Goal: Task Accomplishment & Management: Manage account settings

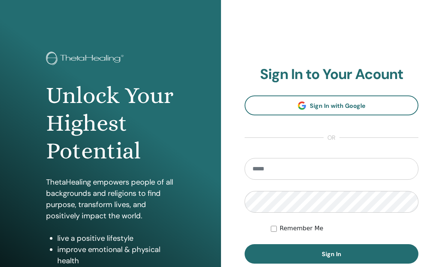
scroll to position [103, 0]
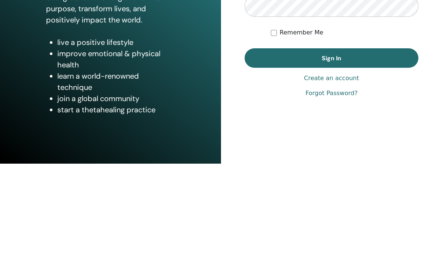
type input "**********"
click at [331, 152] on button "Sign In" at bounding box center [332, 161] width 174 height 19
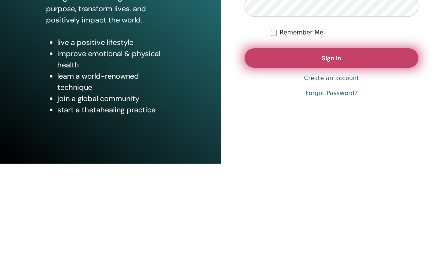
click at [297, 158] on button "Sign In" at bounding box center [332, 161] width 174 height 19
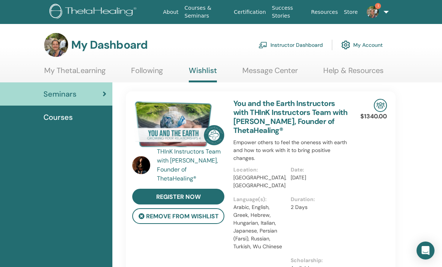
click at [376, 10] on img at bounding box center [373, 12] width 12 height 12
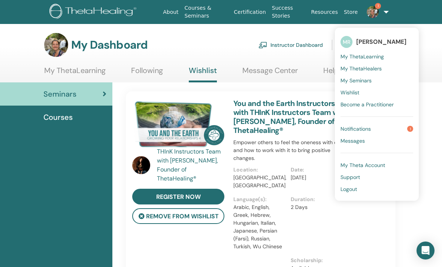
click at [371, 129] on link "Notifications 1" at bounding box center [376, 129] width 73 height 12
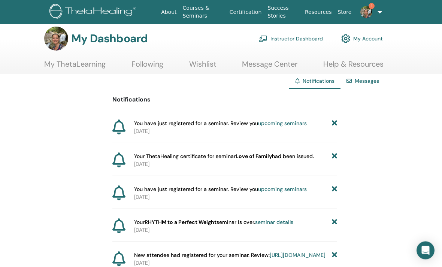
scroll to position [7, 0]
click at [236, 125] on span "You have just registered for a seminar. Review you upcoming seminars" at bounding box center [220, 123] width 173 height 8
click at [286, 122] on link "upcoming seminars" at bounding box center [282, 122] width 49 height 7
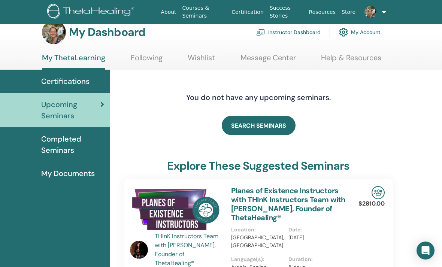
scroll to position [0, 2]
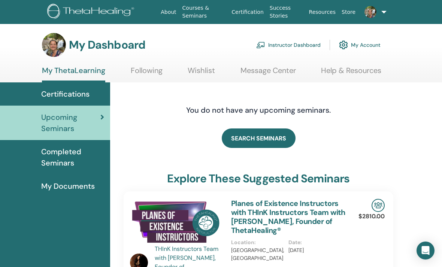
click at [303, 46] on link "Instructor Dashboard" at bounding box center [288, 45] width 64 height 16
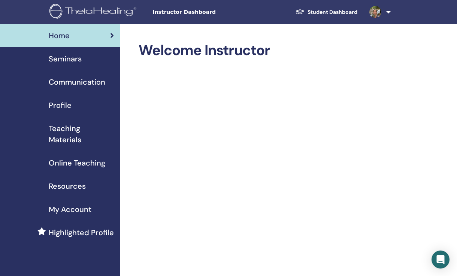
click at [76, 57] on span "Seminars" at bounding box center [65, 58] width 33 height 11
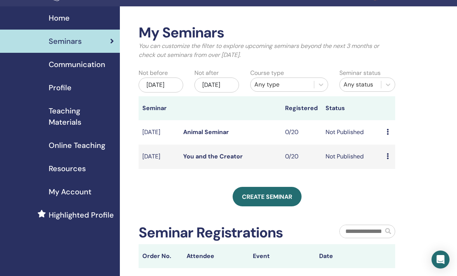
scroll to position [18, 0]
click at [386, 159] on icon at bounding box center [387, 156] width 2 height 6
click at [389, 177] on link "Edit" at bounding box center [383, 181] width 11 height 8
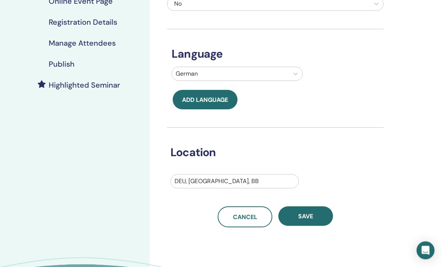
scroll to position [141, 0]
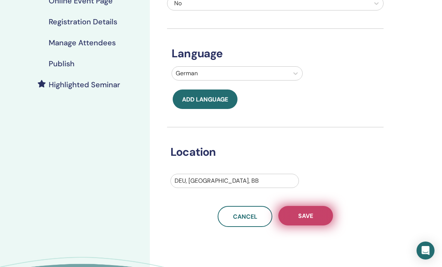
click at [312, 219] on span "Save" at bounding box center [305, 216] width 15 height 8
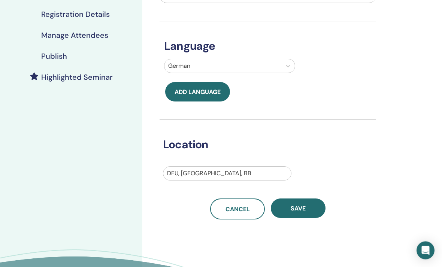
scroll to position [148, 7]
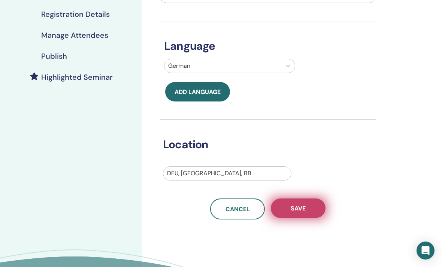
click at [309, 207] on button "Save" at bounding box center [298, 207] width 55 height 19
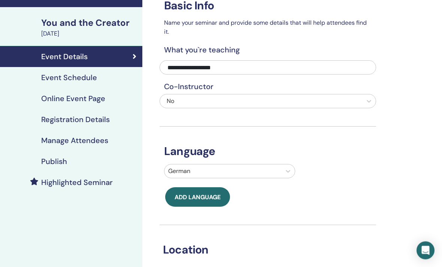
scroll to position [0, 7]
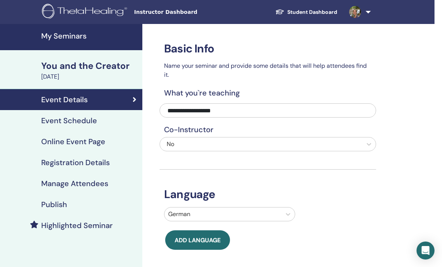
click at [97, 124] on div "Event Schedule" at bounding box center [68, 120] width 138 height 9
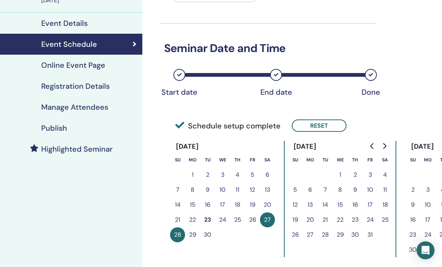
scroll to position [110, 7]
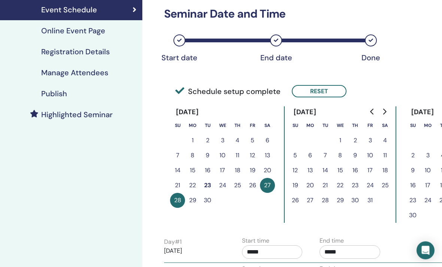
click at [387, 184] on button "25" at bounding box center [384, 185] width 15 height 15
click at [387, 186] on button "25" at bounding box center [384, 185] width 15 height 15
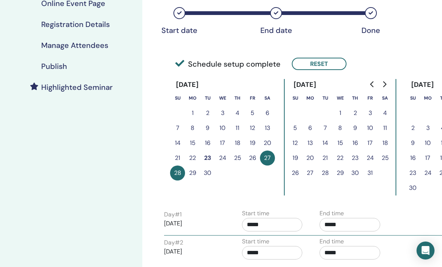
scroll to position [139, 7]
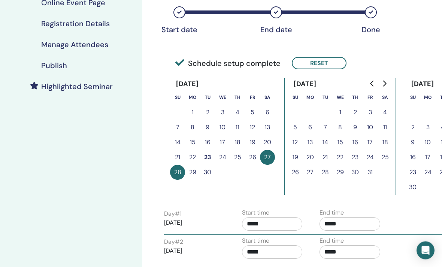
click at [267, 157] on button "27" at bounding box center [267, 157] width 15 height 15
click at [176, 175] on button "28" at bounding box center [177, 172] width 15 height 15
click at [327, 64] on button "Reset" at bounding box center [319, 63] width 55 height 12
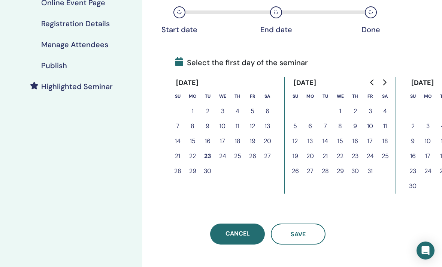
click at [386, 155] on button "25" at bounding box center [384, 156] width 15 height 15
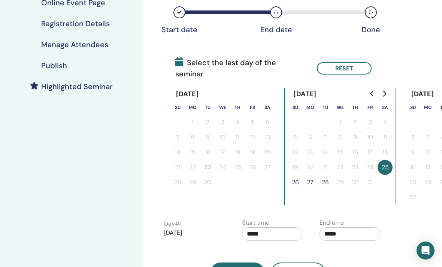
click at [297, 175] on button "26" at bounding box center [295, 182] width 15 height 15
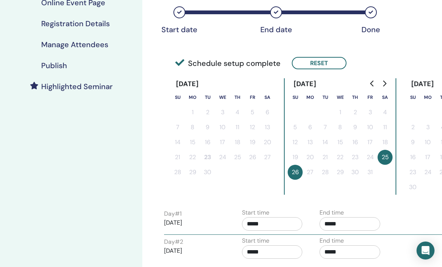
click at [340, 224] on input "*****" at bounding box center [349, 223] width 61 height 13
click at [362, 243] on span "▲" at bounding box center [357, 243] width 15 height 15
type input "*****"
click at [409, 215] on div "Day # 1 2025/10/25 Start time ***** End time *****" at bounding box center [313, 221] width 311 height 26
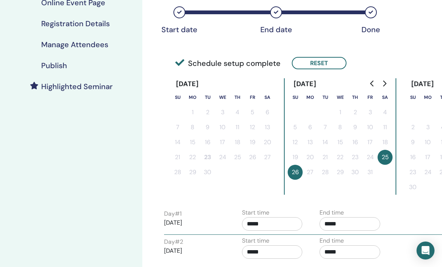
click at [335, 256] on input "*****" at bounding box center [349, 251] width 61 height 13
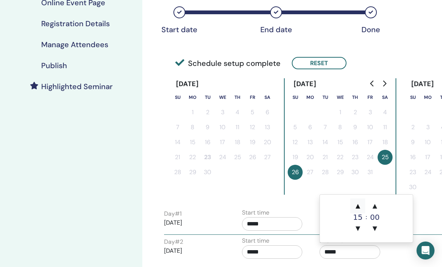
click at [362, 203] on span "▲" at bounding box center [357, 205] width 15 height 15
type input "*****"
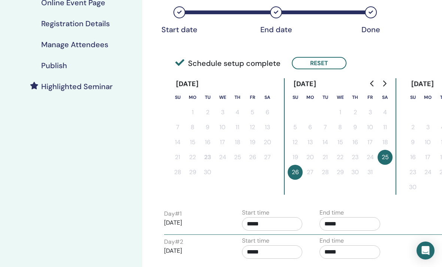
click at [427, 228] on div "Day # 1 2025/10/25 Start time ***** End time *****" at bounding box center [313, 221] width 311 height 26
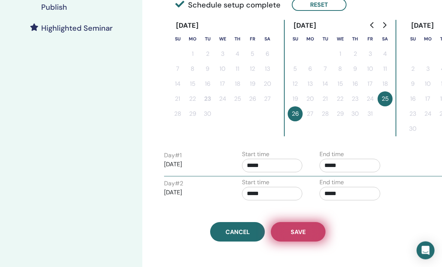
click at [309, 232] on button "Save" at bounding box center [298, 231] width 55 height 19
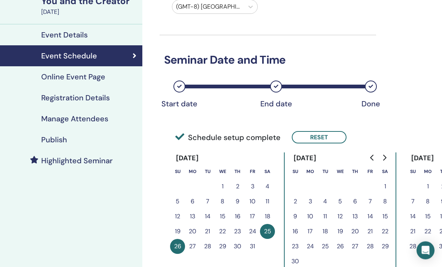
scroll to position [63, 7]
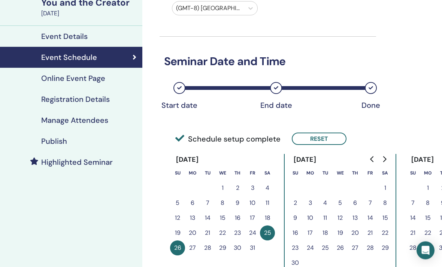
click at [98, 78] on h4 "Online Event Page" at bounding box center [73, 78] width 64 height 9
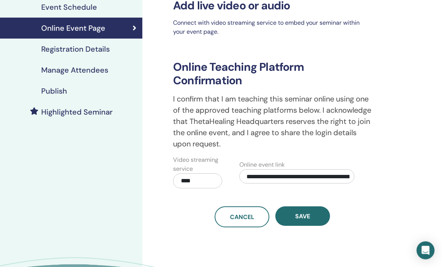
scroll to position [113, 7]
click at [343, 176] on input "**********" at bounding box center [296, 176] width 115 height 14
click at [342, 175] on input "**********" at bounding box center [296, 176] width 115 height 14
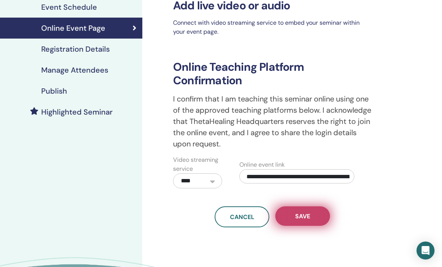
click at [310, 217] on span "Save" at bounding box center [302, 216] width 15 height 8
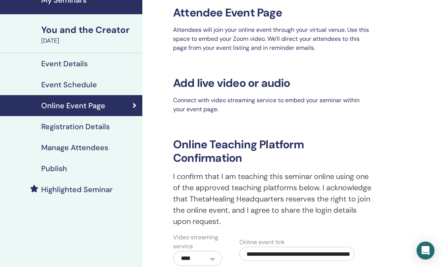
scroll to position [35, 7]
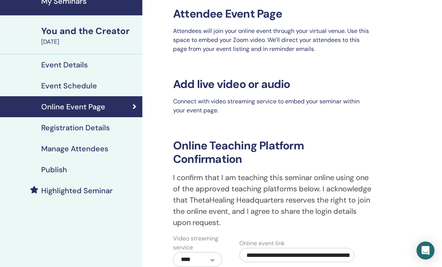
click at [109, 130] on h4 "Registration Details" at bounding box center [75, 127] width 69 height 9
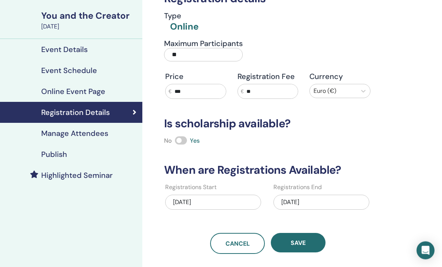
scroll to position [50, 7]
click at [239, 203] on div "[DATE]" at bounding box center [213, 202] width 96 height 15
click at [389, 151] on div "Registration details Type Online Maximum Participants ** Price € *** Registrati…" at bounding box center [292, 166] width 300 height 385
click at [328, 204] on div "[DATE]" at bounding box center [321, 202] width 96 height 15
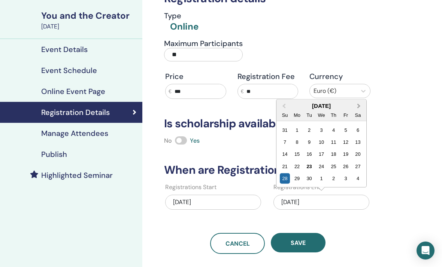
click at [361, 104] on button "Next Month" at bounding box center [360, 106] width 12 height 12
click at [287, 179] on div "26" at bounding box center [285, 178] width 10 height 10
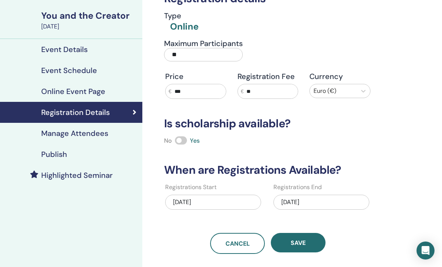
click at [325, 204] on div "10/26/2025" at bounding box center [321, 202] width 96 height 15
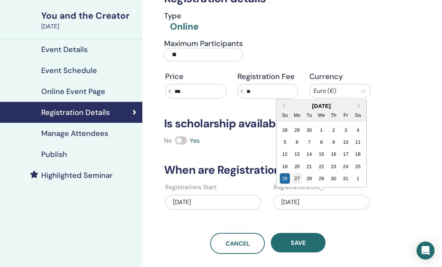
click at [299, 179] on div "27" at bounding box center [297, 178] width 10 height 10
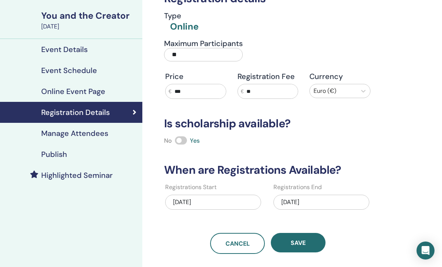
click at [305, 243] on span "Save" at bounding box center [298, 243] width 15 height 8
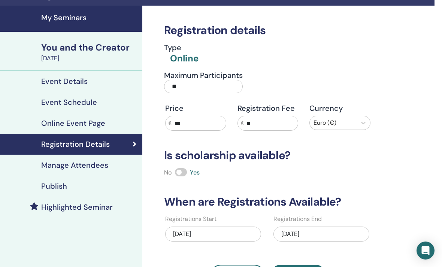
scroll to position [19, 7]
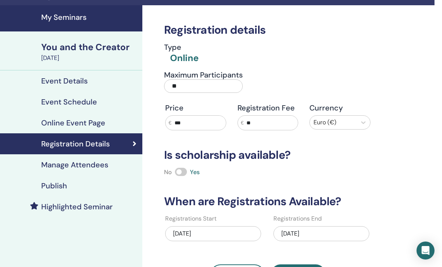
click at [104, 164] on h4 "Manage Attendees" at bounding box center [74, 164] width 67 height 9
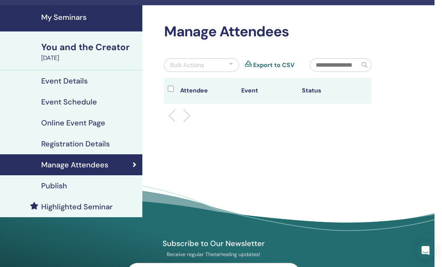
click at [112, 186] on div "Publish" at bounding box center [68, 185] width 138 height 9
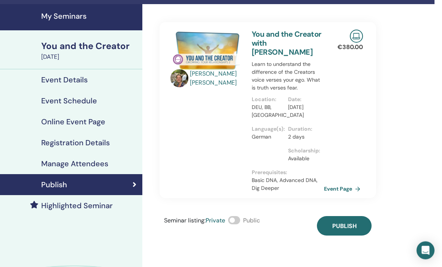
scroll to position [20, 7]
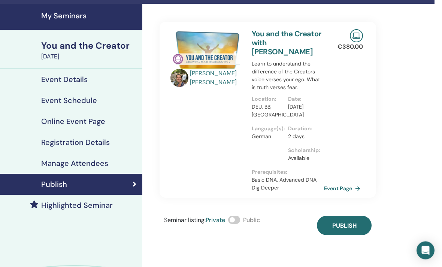
click at [239, 216] on span at bounding box center [234, 220] width 12 height 8
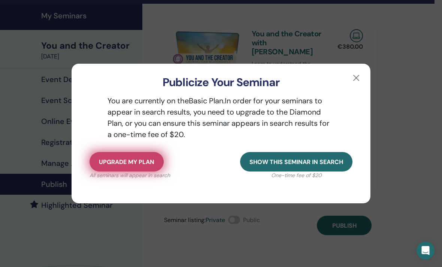
click at [152, 172] on button "Upgrade my plan" at bounding box center [127, 161] width 74 height 19
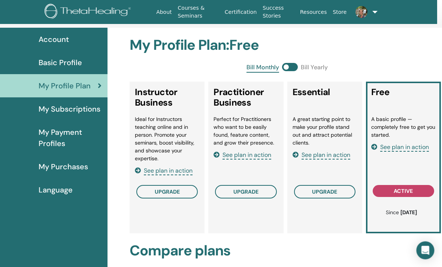
scroll to position [39, 4]
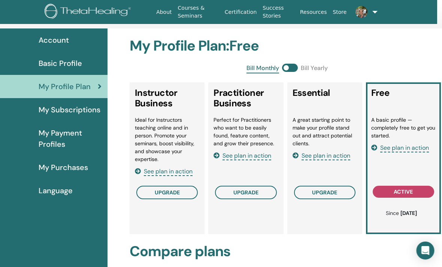
click at [292, 68] on span at bounding box center [290, 68] width 16 height 8
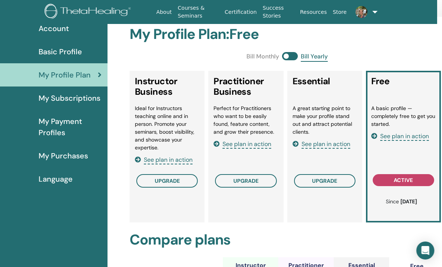
scroll to position [51, 5]
click at [343, 141] on span "See plan in action" at bounding box center [325, 144] width 49 height 9
click at [259, 144] on span "See plan in action" at bounding box center [246, 144] width 49 height 9
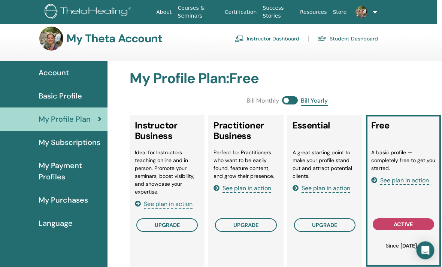
scroll to position [0, 4]
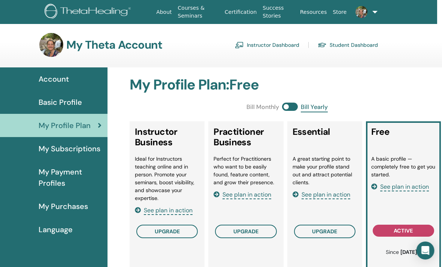
click at [285, 108] on span at bounding box center [290, 107] width 16 height 8
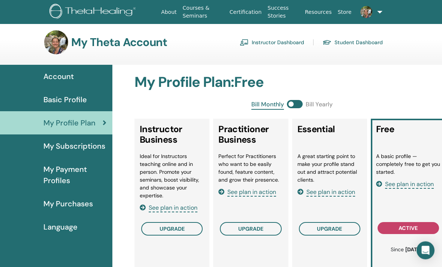
scroll to position [0, 0]
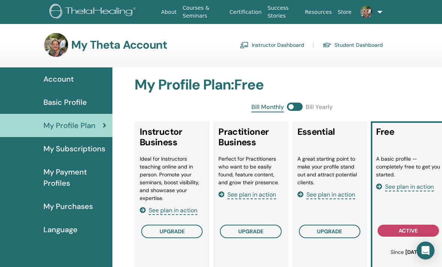
click at [294, 106] on span at bounding box center [295, 107] width 16 height 8
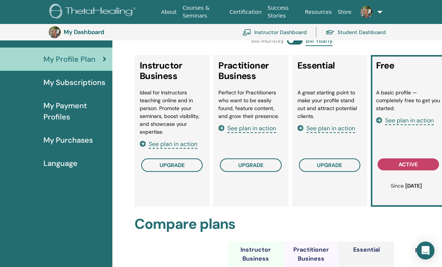
scroll to position [82, 0]
click at [192, 145] on span "See plan in action" at bounding box center [173, 144] width 49 height 9
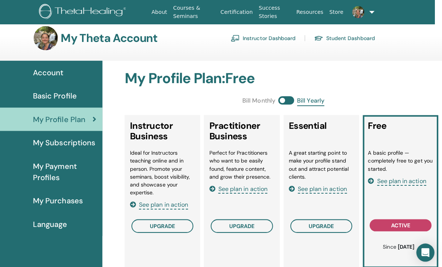
scroll to position [0, 7]
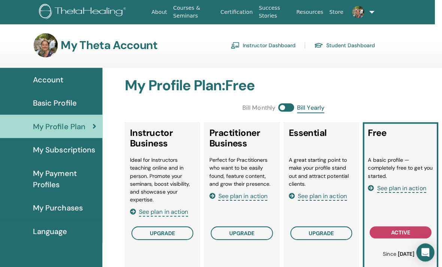
click at [279, 106] on span at bounding box center [287, 107] width 16 height 8
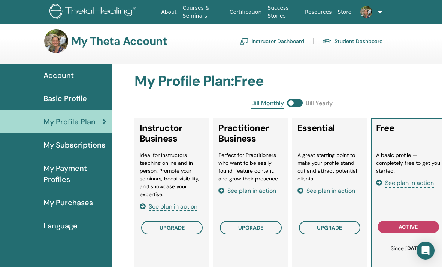
scroll to position [0, 0]
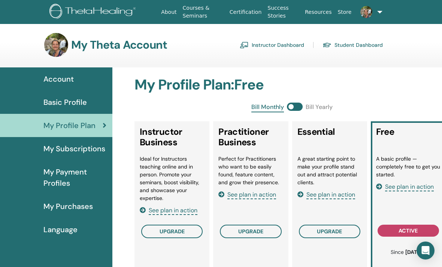
click at [300, 106] on span at bounding box center [295, 107] width 16 height 8
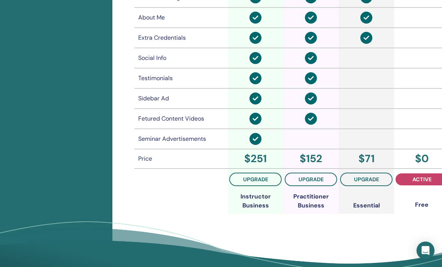
scroll to position [574, 0]
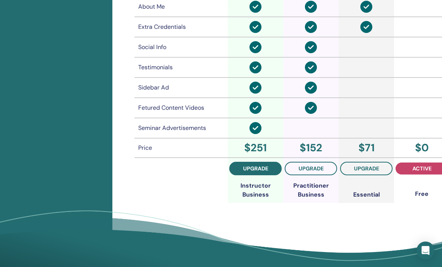
click at [271, 167] on button "upgrade" at bounding box center [255, 168] width 52 height 13
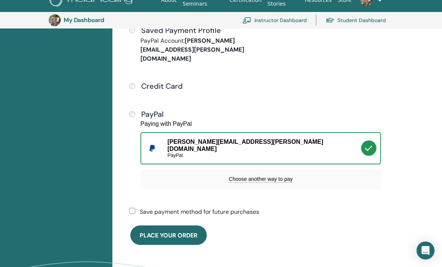
scroll to position [237, 0]
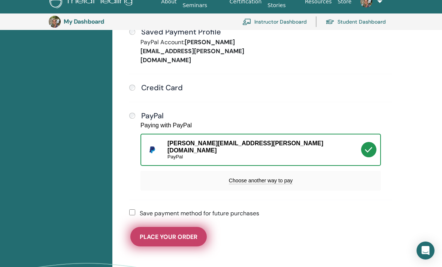
click at [196, 233] on span "Place Your Order" at bounding box center [169, 237] width 58 height 8
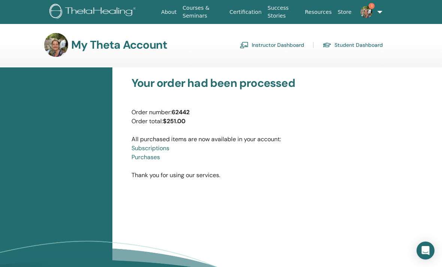
click at [365, 13] on img at bounding box center [366, 12] width 12 height 12
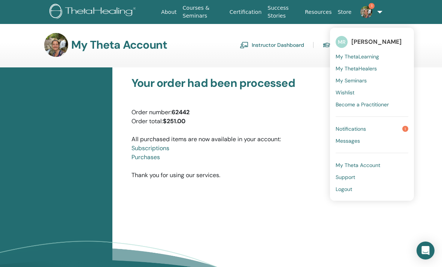
click at [355, 131] on span "Notifications" at bounding box center [351, 128] width 30 height 7
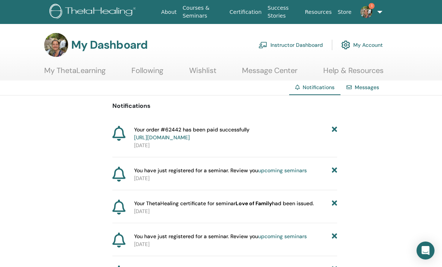
click at [169, 11] on link "About" at bounding box center [168, 12] width 21 height 14
click at [310, 45] on link "Instructor Dashboard" at bounding box center [290, 45] width 64 height 16
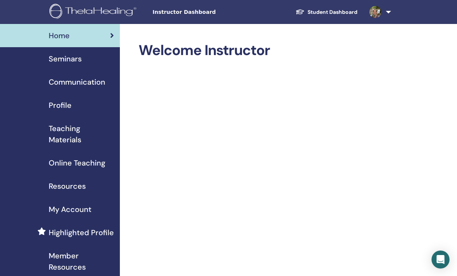
click at [105, 55] on div "Seminars" at bounding box center [60, 58] width 108 height 11
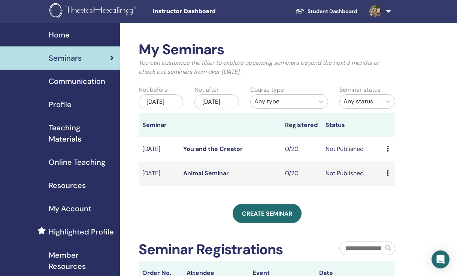
scroll to position [1, 0]
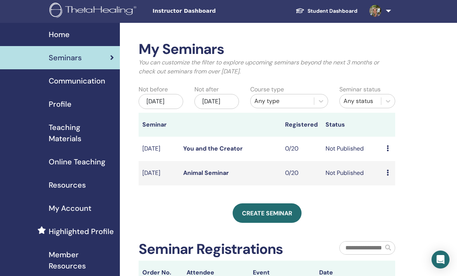
click at [388, 151] on icon at bounding box center [387, 148] width 2 height 6
click at [403, 174] on li "Edit" at bounding box center [393, 174] width 40 height 11
click at [387, 151] on icon at bounding box center [387, 148] width 2 height 6
click at [393, 173] on li "Edit" at bounding box center [393, 173] width 40 height 11
click at [387, 151] on icon at bounding box center [387, 148] width 2 height 6
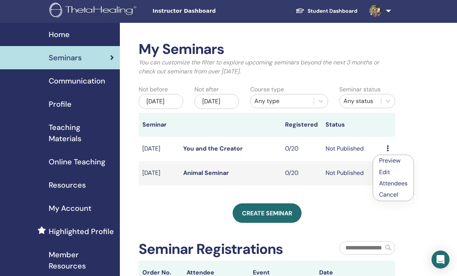
click at [382, 172] on link "Edit" at bounding box center [384, 172] width 11 height 8
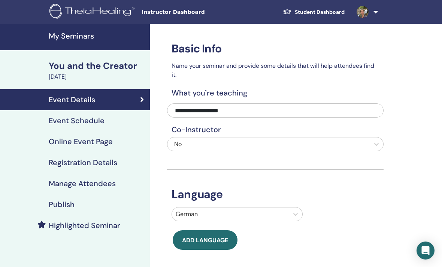
click at [100, 185] on h4 "Manage Attendees" at bounding box center [82, 183] width 67 height 9
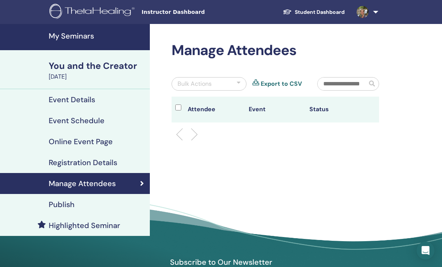
click at [117, 198] on link "Publish" at bounding box center [75, 204] width 150 height 21
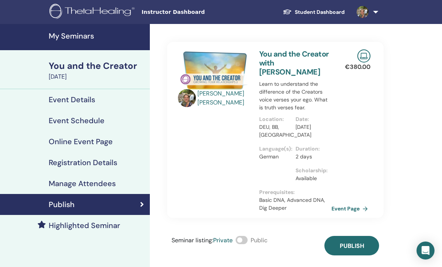
click at [245, 236] on span at bounding box center [242, 240] width 12 height 8
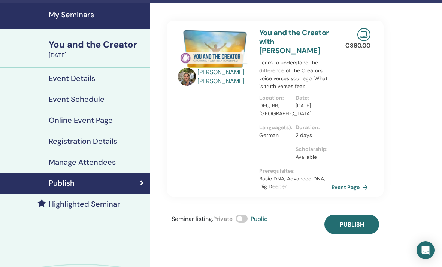
scroll to position [21, 0]
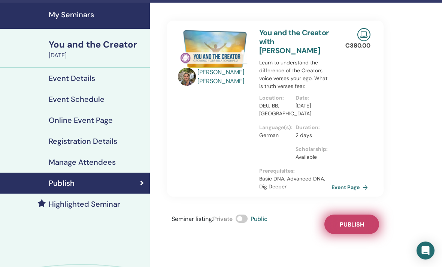
click at [368, 215] on button "Publish" at bounding box center [351, 224] width 55 height 19
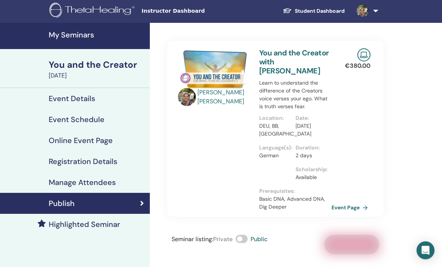
scroll to position [1, 0]
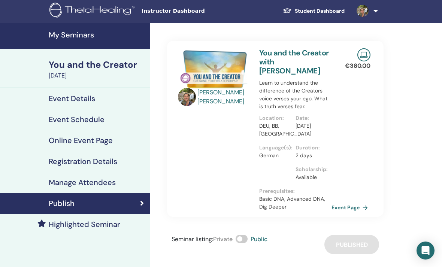
click at [83, 33] on h4 "My Seminars" at bounding box center [97, 34] width 97 height 9
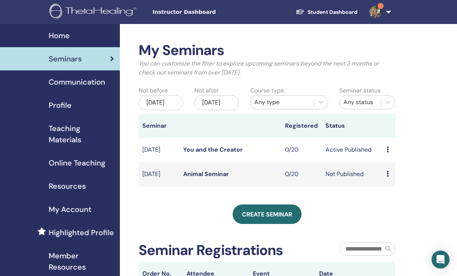
click at [389, 177] on icon at bounding box center [387, 174] width 2 height 6
click at [391, 196] on link "Edit" at bounding box center [385, 198] width 11 height 8
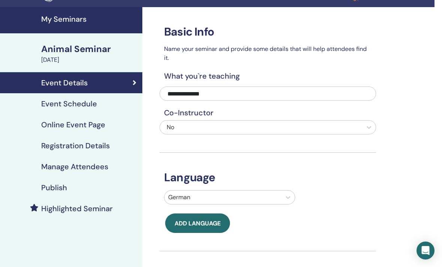
scroll to position [19, 7]
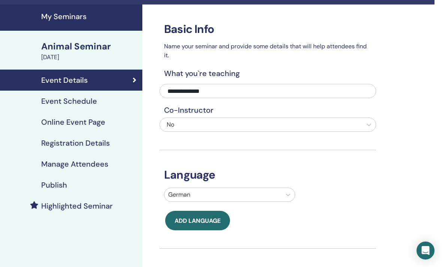
click at [121, 96] on link "Event Schedule" at bounding box center [68, 101] width 150 height 21
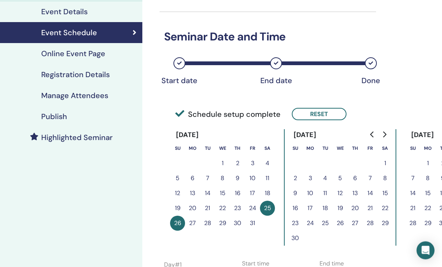
scroll to position [88, 7]
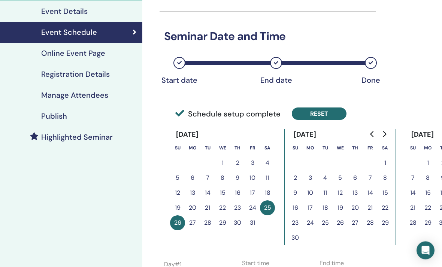
click at [316, 110] on button "Reset" at bounding box center [319, 114] width 55 height 12
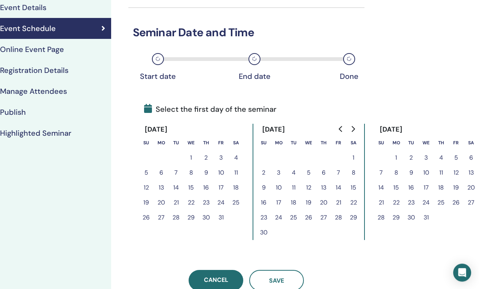
scroll to position [92, 48]
click at [353, 128] on icon "Go to next month" at bounding box center [354, 129] width 6 height 6
click at [442, 157] on button "3" at bounding box center [471, 158] width 15 height 15
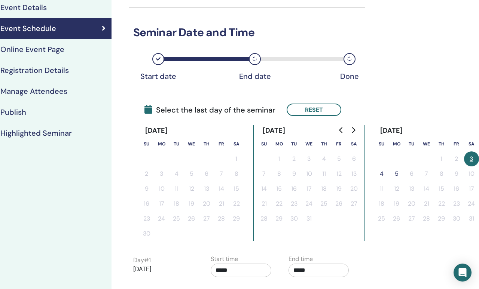
click at [382, 174] on button "4" at bounding box center [381, 174] width 15 height 15
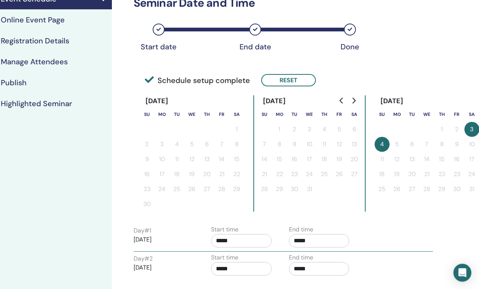
scroll to position [126, 48]
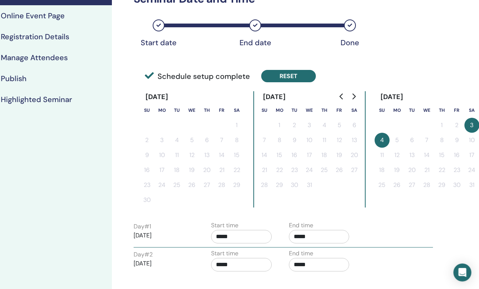
click at [298, 72] on button "Reset" at bounding box center [288, 76] width 55 height 12
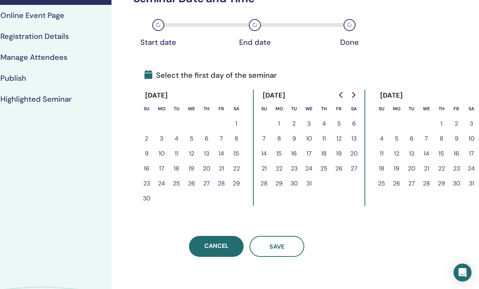
click at [442, 139] on button "9" at bounding box center [456, 138] width 15 height 15
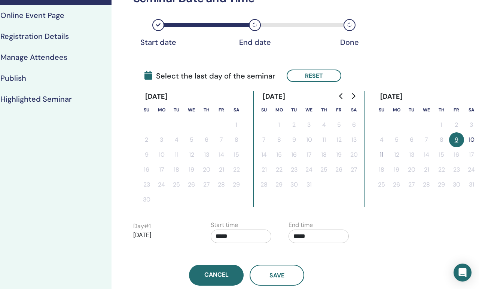
click at [442, 139] on button "10" at bounding box center [471, 140] width 15 height 15
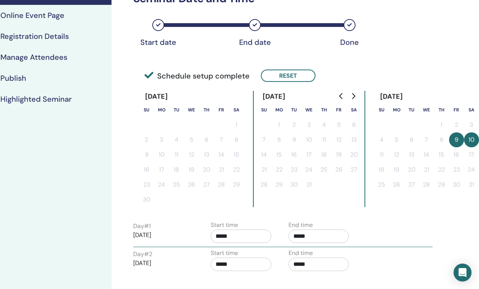
click at [330, 236] on input "*****" at bounding box center [319, 236] width 61 height 13
click at [330, 254] on span "▲" at bounding box center [326, 255] width 15 height 15
type input "*****"
click at [411, 220] on div "Time Zone (GMT+2) Europe/Berlin Seminar Date and Time Start date End date Done …" at bounding box center [271, 158] width 319 height 520
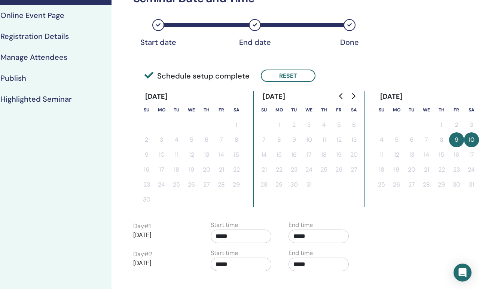
click at [309, 263] on input "*****" at bounding box center [319, 264] width 61 height 13
click at [330, 214] on span "▲" at bounding box center [326, 218] width 15 height 15
click at [328, 219] on span "▲" at bounding box center [326, 218] width 15 height 15
type input "*****"
click at [425, 215] on div "Time Zone (GMT+2) Europe/Berlin Seminar Date and Time Start date End date Done …" at bounding box center [271, 158] width 319 height 520
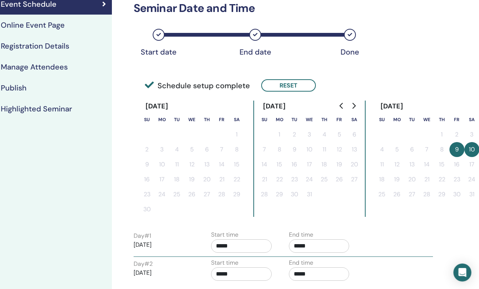
scroll to position [118, 48]
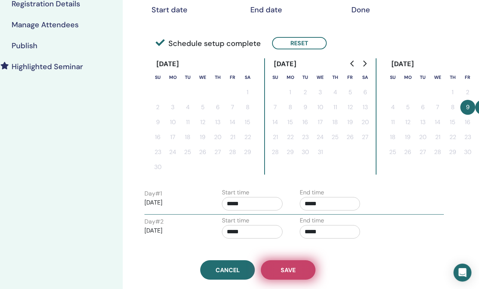
click at [297, 267] on button "Save" at bounding box center [288, 270] width 55 height 19
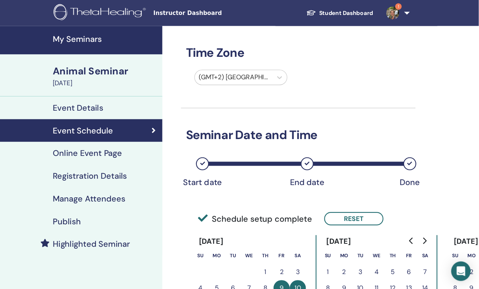
scroll to position [3, 0]
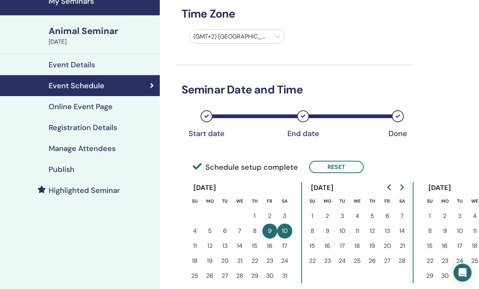
click at [115, 108] on div "Online Event Page" at bounding box center [80, 106] width 148 height 9
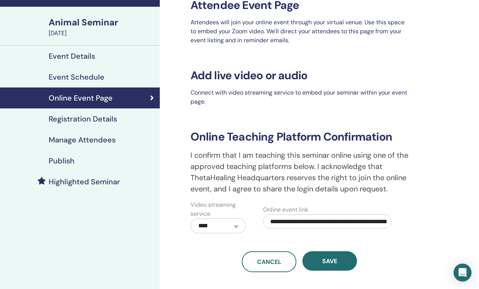
scroll to position [43, 0]
click at [125, 119] on div "Registration Details" at bounding box center [80, 119] width 148 height 9
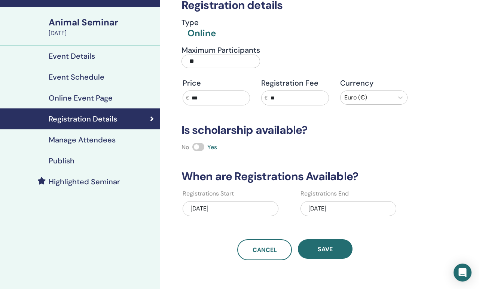
click at [332, 207] on div "[DATE]" at bounding box center [349, 208] width 96 height 15
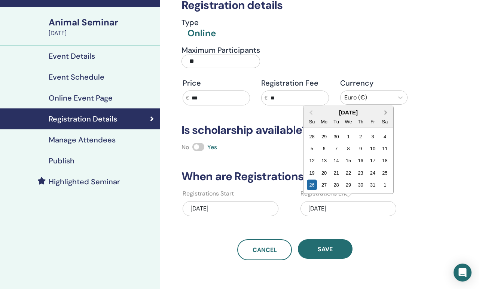
click at [386, 111] on span "Next Month" at bounding box center [386, 113] width 0 height 8
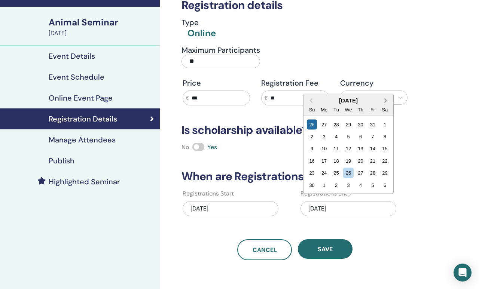
click at [386, 101] on span "Next Month" at bounding box center [386, 101] width 0 height 8
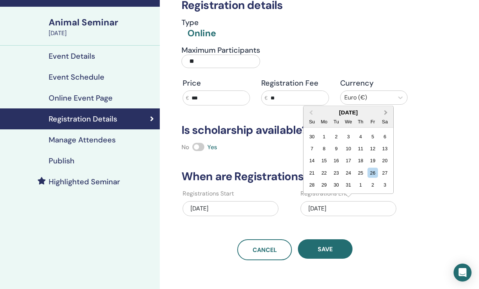
click at [386, 113] on span "Next Month" at bounding box center [386, 113] width 0 height 8
click at [313, 161] on div "11" at bounding box center [312, 161] width 10 height 10
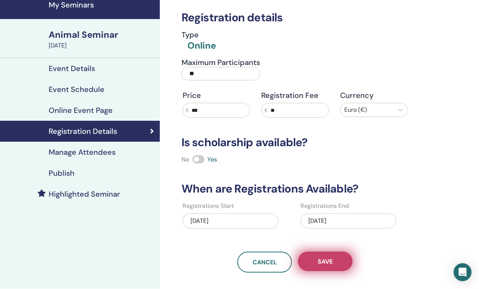
click at [333, 263] on span "Save" at bounding box center [325, 262] width 15 height 8
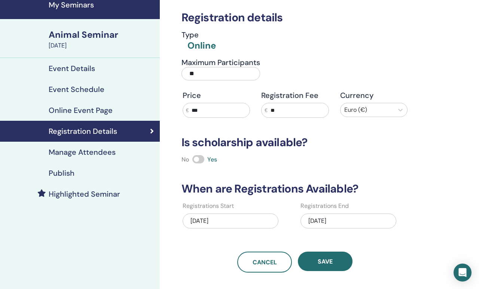
click at [107, 151] on h4 "Manage Attendees" at bounding box center [82, 152] width 67 height 9
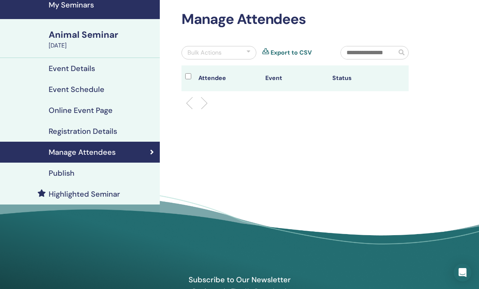
click at [104, 178] on div "Publish" at bounding box center [80, 173] width 148 height 9
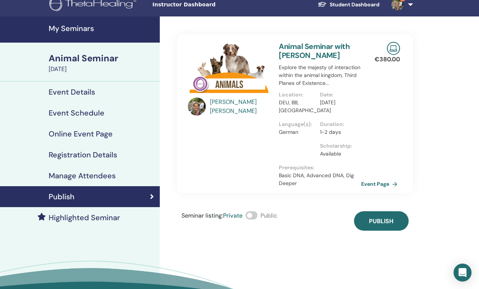
scroll to position [7, 0]
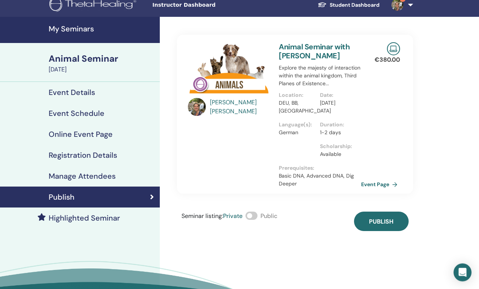
click at [258, 215] on span at bounding box center [252, 216] width 12 height 8
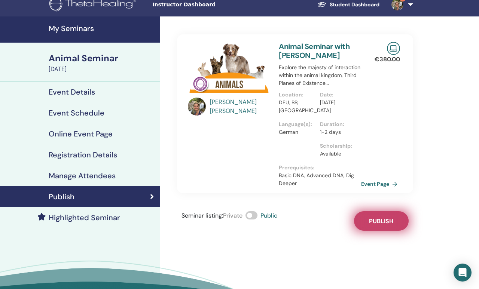
click at [391, 218] on span "Publish" at bounding box center [381, 222] width 24 height 8
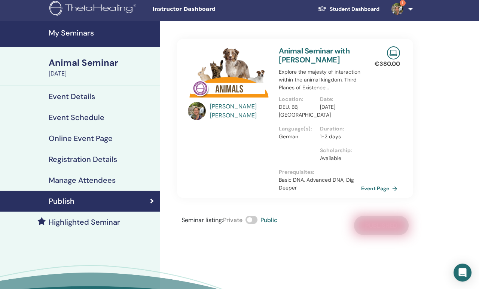
scroll to position [0, 0]
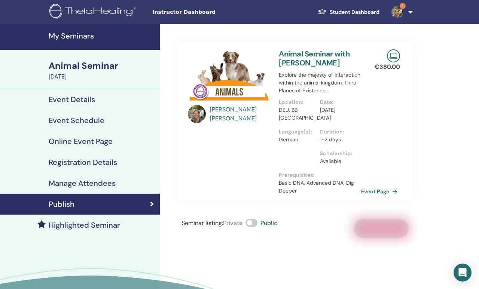
click at [85, 33] on h4 "My Seminars" at bounding box center [102, 35] width 107 height 9
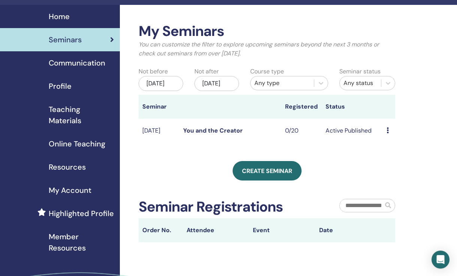
scroll to position [1, 0]
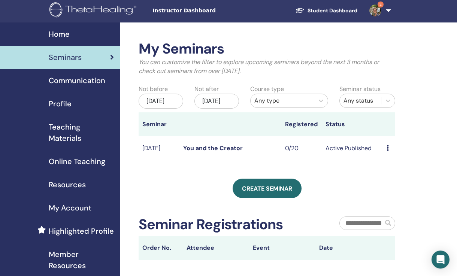
click at [226, 101] on div "[DATE]" at bounding box center [216, 101] width 45 height 15
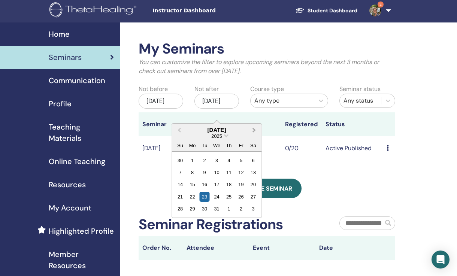
click at [254, 127] on span "Next Month" at bounding box center [254, 130] width 0 height 8
click at [254, 210] on div "31" at bounding box center [253, 209] width 10 height 10
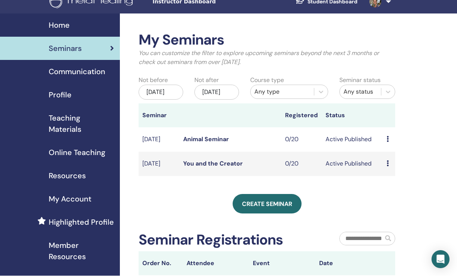
scroll to position [10, 0]
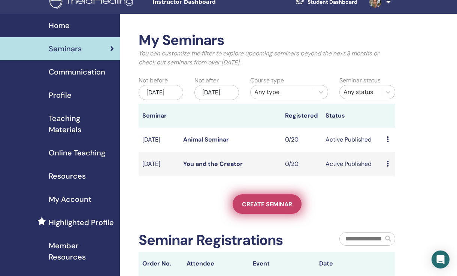
click at [275, 208] on span "Create seminar" at bounding box center [267, 204] width 50 height 8
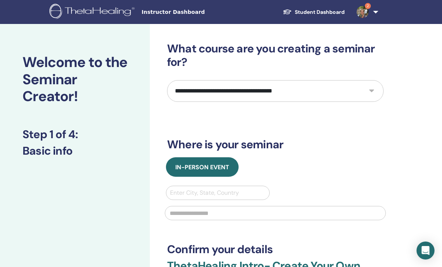
click at [343, 90] on select "**********" at bounding box center [275, 91] width 216 height 22
select select "*"
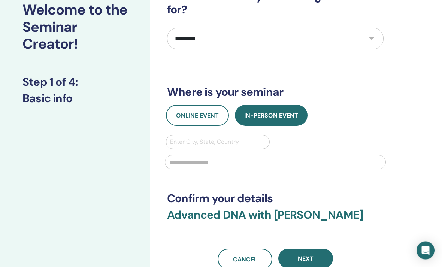
scroll to position [53, 0]
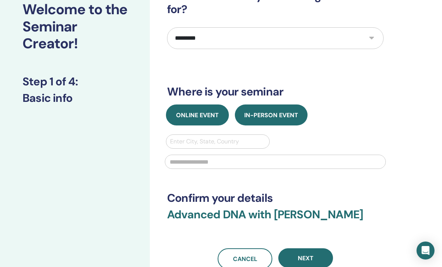
click at [210, 113] on span "Online Event" at bounding box center [197, 115] width 43 height 8
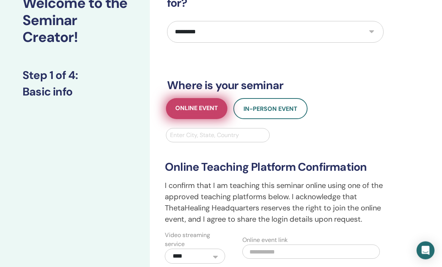
scroll to position [73, 0]
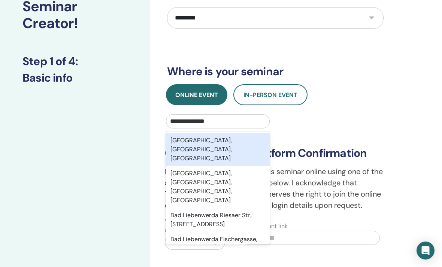
click at [254, 143] on div "Bad Liebenwerda, Brandenburg, DEU" at bounding box center [218, 149] width 104 height 33
type input "**********"
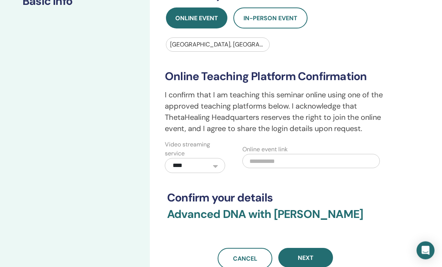
scroll to position [150, 0]
click at [295, 162] on input "text" at bounding box center [310, 161] width 137 height 14
click at [289, 163] on input "text" at bounding box center [310, 161] width 137 height 14
paste input "**********"
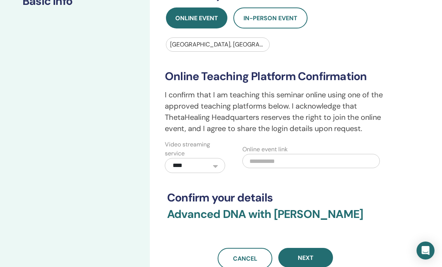
type input "**********"
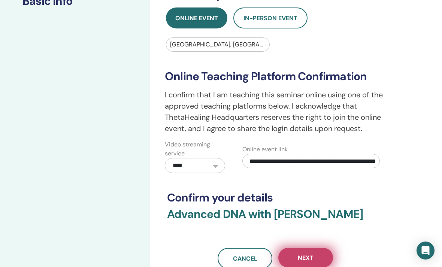
click at [310, 257] on span "Next" at bounding box center [306, 258] width 16 height 8
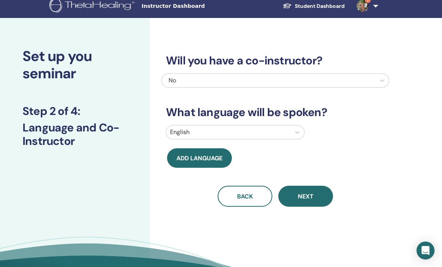
scroll to position [0, 0]
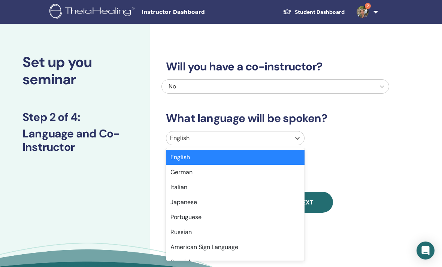
click at [249, 173] on div "German" at bounding box center [235, 172] width 139 height 15
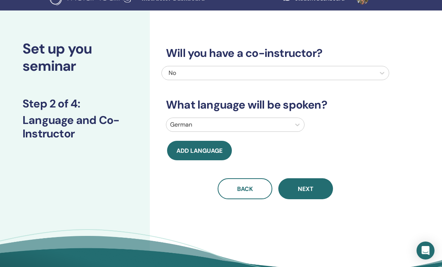
scroll to position [14, 0]
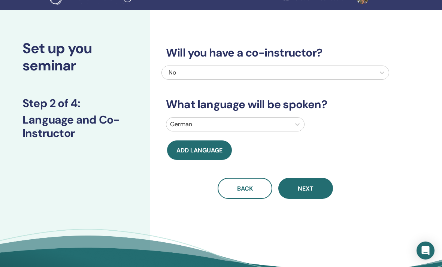
click at [303, 189] on span "Next" at bounding box center [306, 189] width 16 height 8
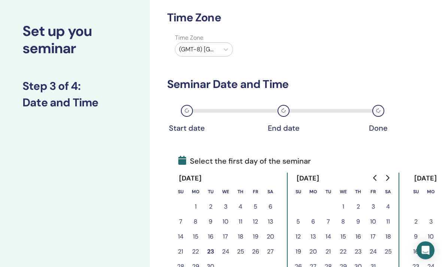
scroll to position [31, 0]
click at [375, 206] on button "3" at bounding box center [372, 206] width 15 height 15
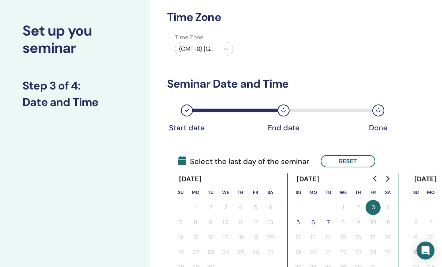
click at [301, 219] on button "5" at bounding box center [298, 222] width 15 height 15
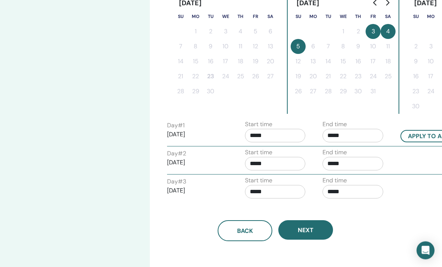
click at [333, 132] on input "*****" at bounding box center [352, 135] width 61 height 13
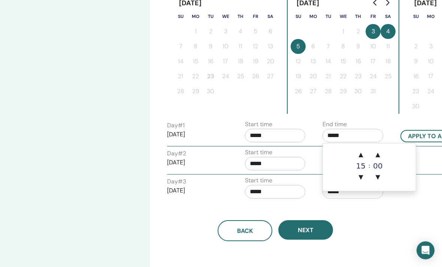
scroll to position [207, 0]
click at [361, 154] on span "▲" at bounding box center [360, 154] width 15 height 15
type input "*****"
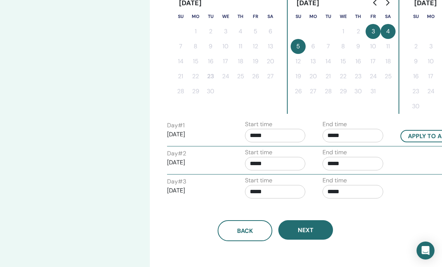
click at [358, 213] on div "Back Next" at bounding box center [275, 221] width 228 height 39
click at [410, 134] on button "Apply to all" at bounding box center [427, 136] width 55 height 12
type input "*****"
click at [334, 136] on input "*****" at bounding box center [352, 135] width 61 height 13
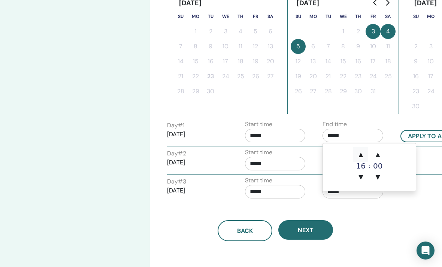
click at [358, 155] on span "▲" at bounding box center [360, 154] width 15 height 15
type input "*****"
click at [429, 133] on button "Apply to all" at bounding box center [427, 136] width 55 height 12
type input "*****"
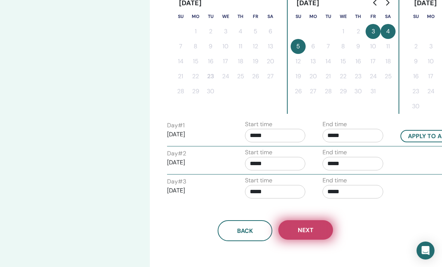
click at [312, 229] on span "Next" at bounding box center [306, 230] width 16 height 8
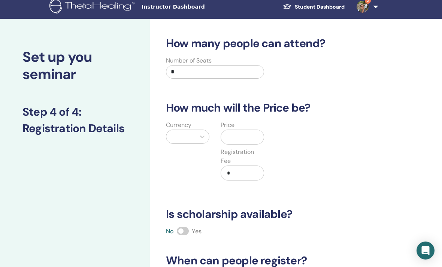
scroll to position [0, 0]
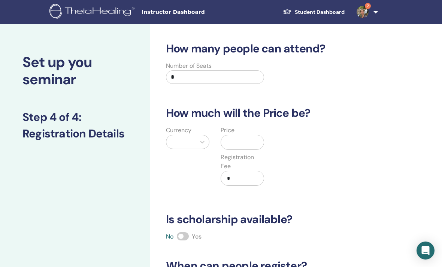
click at [249, 76] on input "*" at bounding box center [215, 76] width 98 height 13
type input "**"
click at [356, 142] on div "Currency Price Registration Fee *" at bounding box center [270, 160] width 228 height 69
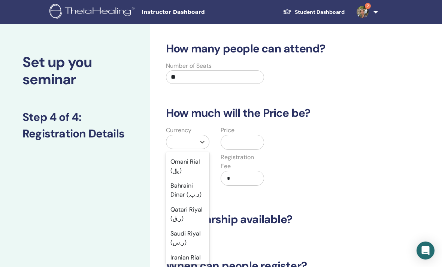
scroll to position [473, 0]
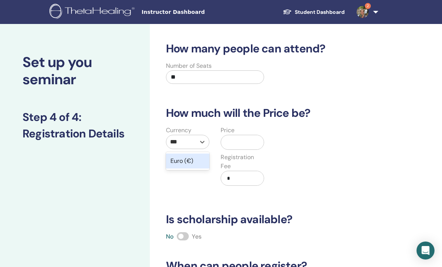
click at [201, 161] on div "Euro (€)" at bounding box center [187, 161] width 43 height 15
type input "***"
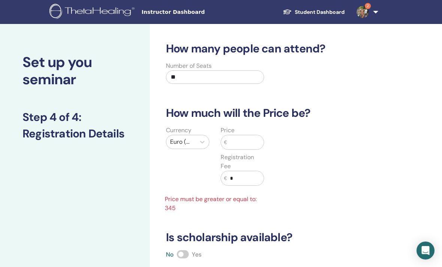
click at [250, 144] on input "text" at bounding box center [245, 142] width 37 height 14
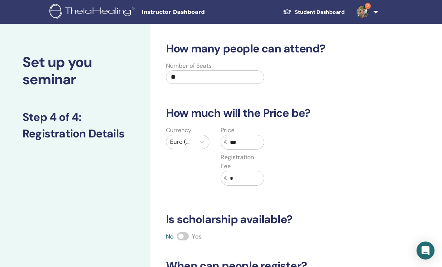
type input "***"
click at [248, 182] on input "*" at bounding box center [245, 178] width 37 height 14
type input "**"
click at [348, 185] on div "Currency Euro (€) Price € *** Registration Fee € **" at bounding box center [270, 160] width 228 height 69
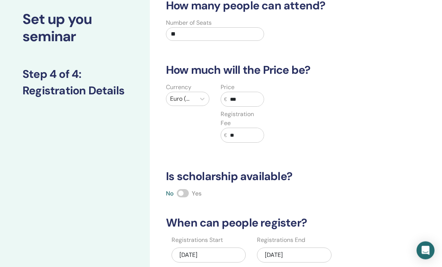
click at [186, 192] on span at bounding box center [183, 193] width 12 height 8
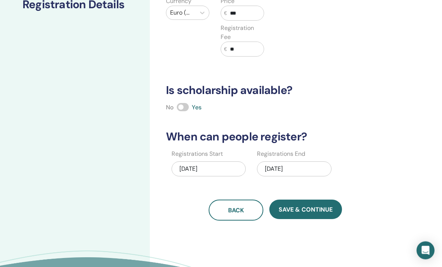
scroll to position [130, 0]
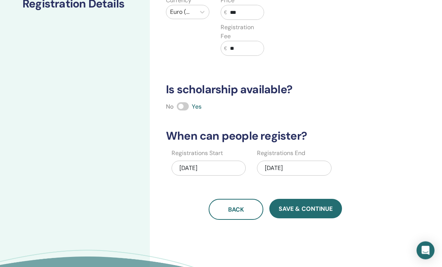
click at [310, 165] on div "10/05/2025" at bounding box center [294, 168] width 74 height 15
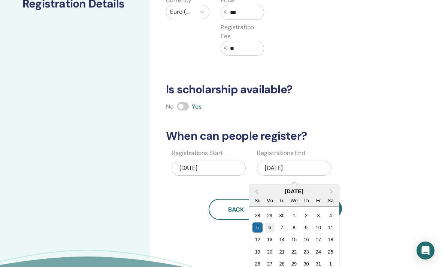
click at [271, 231] on div "6" at bounding box center [270, 227] width 10 height 10
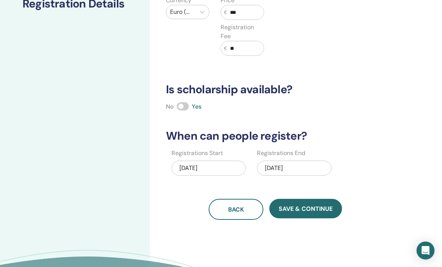
click at [312, 211] on span "Save & Continue" at bounding box center [306, 209] width 54 height 8
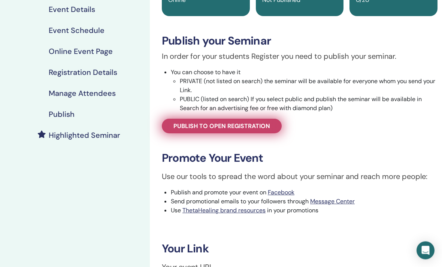
scroll to position [90, 0]
click at [264, 132] on link "Publish to open registration" at bounding box center [222, 126] width 120 height 15
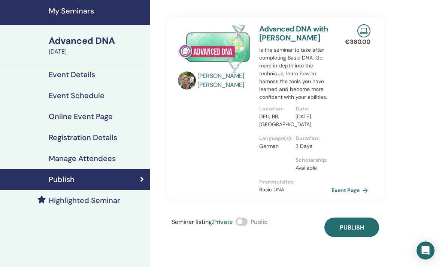
scroll to position [25, 0]
click at [248, 221] on span at bounding box center [242, 222] width 12 height 8
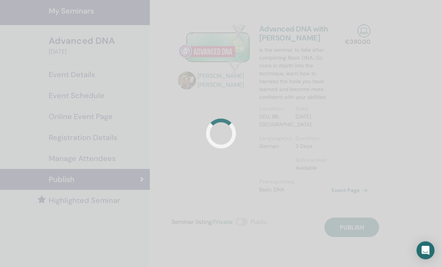
scroll to position [25, 0]
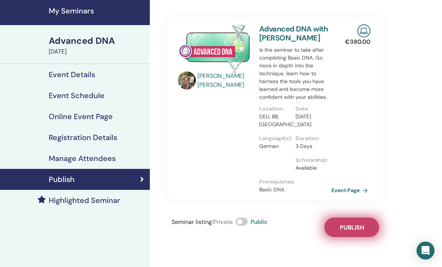
click at [368, 226] on button "Publish" at bounding box center [351, 227] width 55 height 19
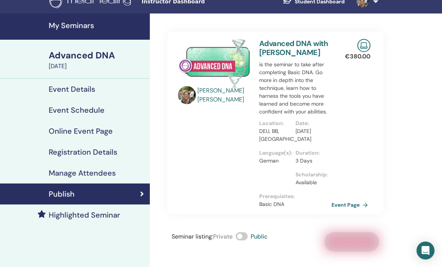
scroll to position [0, 0]
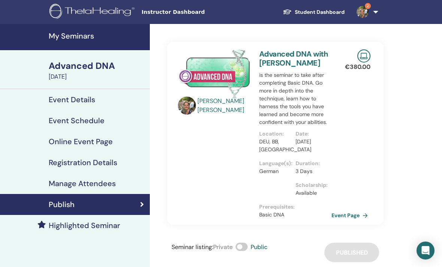
click at [84, 38] on h4 "My Seminars" at bounding box center [97, 35] width 97 height 9
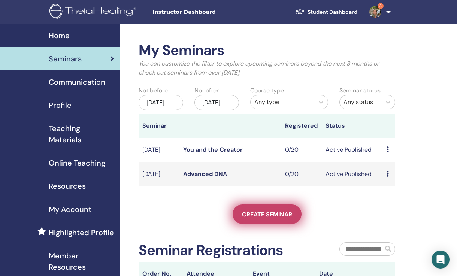
click at [277, 218] on link "Create seminar" at bounding box center [267, 213] width 69 height 19
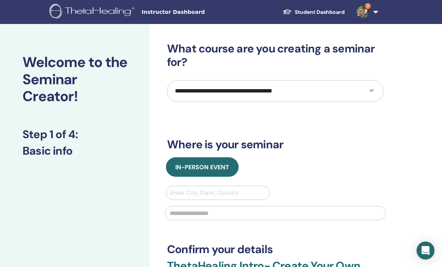
click at [361, 90] on select "**********" at bounding box center [275, 91] width 216 height 22
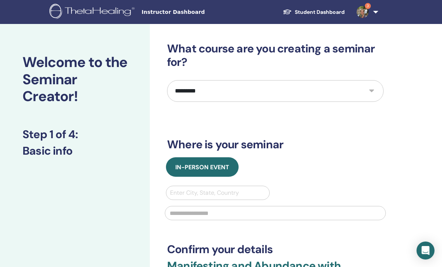
click at [352, 92] on select "**********" at bounding box center [275, 91] width 216 height 22
click at [359, 90] on select "**********" at bounding box center [275, 91] width 216 height 22
click at [370, 88] on select "**********" at bounding box center [275, 91] width 216 height 22
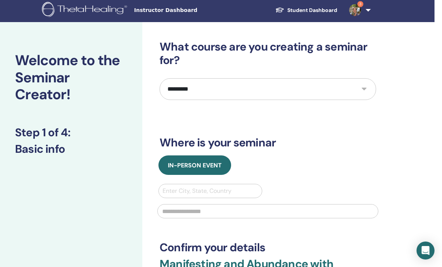
scroll to position [1, 7]
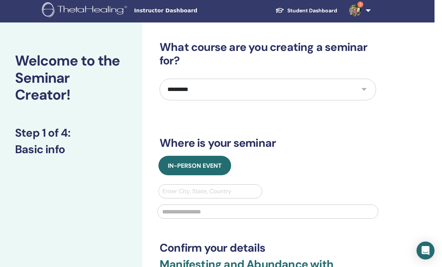
click at [352, 83] on select "**********" at bounding box center [268, 90] width 216 height 22
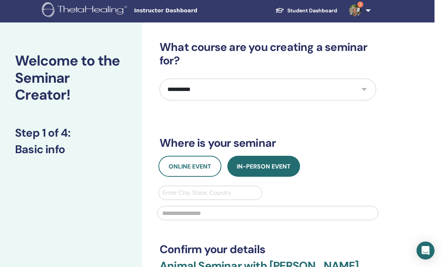
click at [347, 89] on select "**********" at bounding box center [268, 90] width 216 height 22
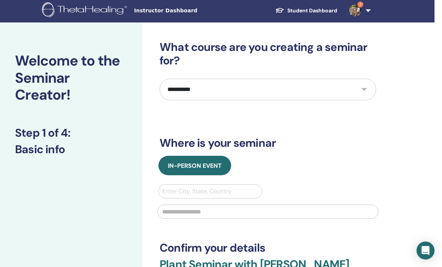
click at [352, 91] on select "**********" at bounding box center [268, 90] width 216 height 22
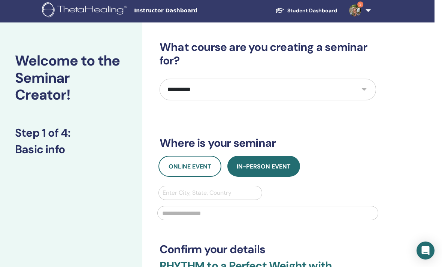
click at [364, 88] on select "**********" at bounding box center [268, 90] width 216 height 22
select select "**"
click at [361, 89] on select "**********" at bounding box center [268, 90] width 216 height 22
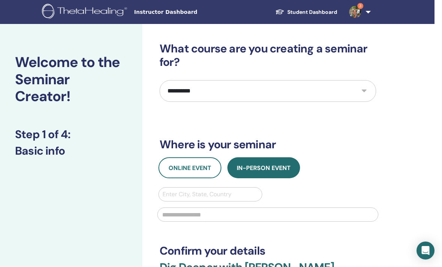
scroll to position [0, 7]
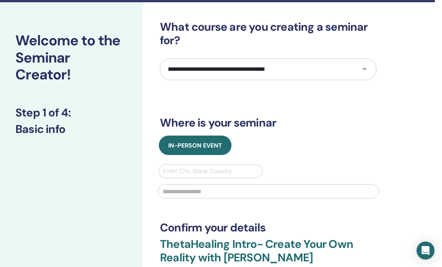
scroll to position [22, 7]
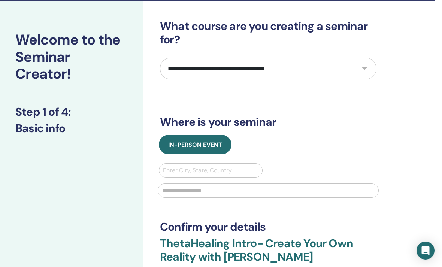
click at [356, 71] on select "**********" at bounding box center [268, 69] width 216 height 22
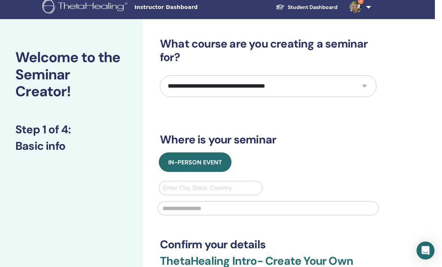
scroll to position [3, 7]
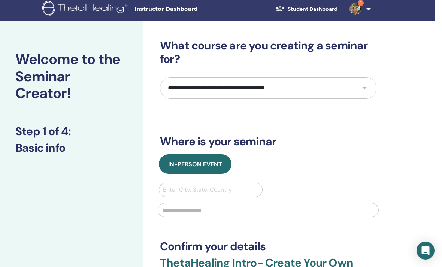
click at [369, 87] on select "**********" at bounding box center [268, 88] width 216 height 22
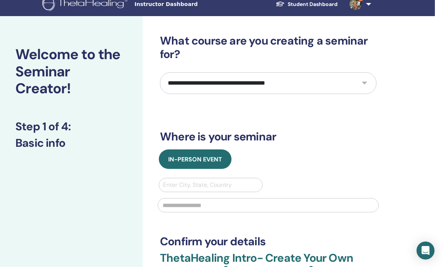
scroll to position [13, 7]
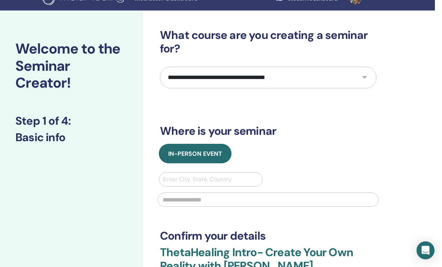
click at [367, 80] on select "**********" at bounding box center [268, 78] width 216 height 22
click at [366, 74] on select "**********" at bounding box center [268, 78] width 216 height 22
